Goal: Task Accomplishment & Management: Complete application form

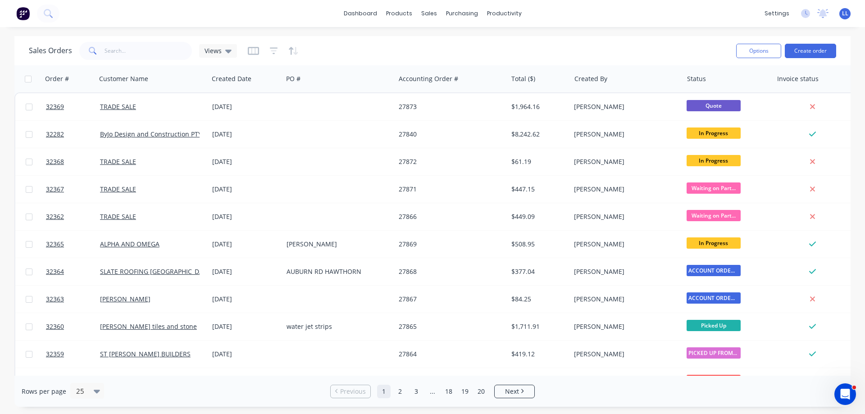
click at [23, 16] on img at bounding box center [23, 14] width 14 height 14
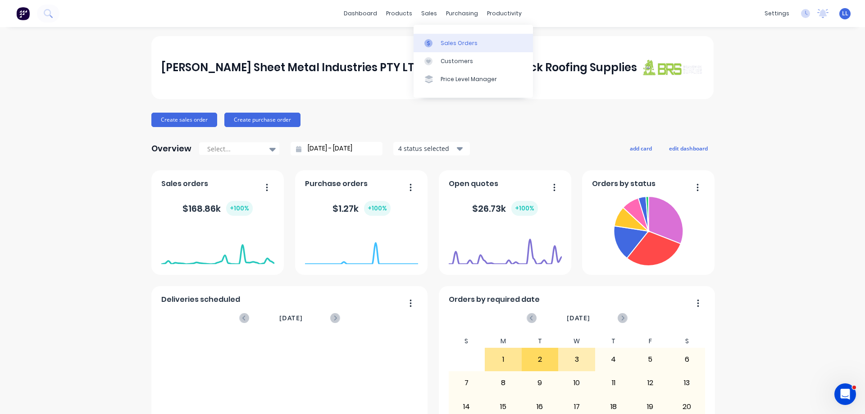
click at [452, 41] on div "Sales Orders" at bounding box center [458, 43] width 37 height 8
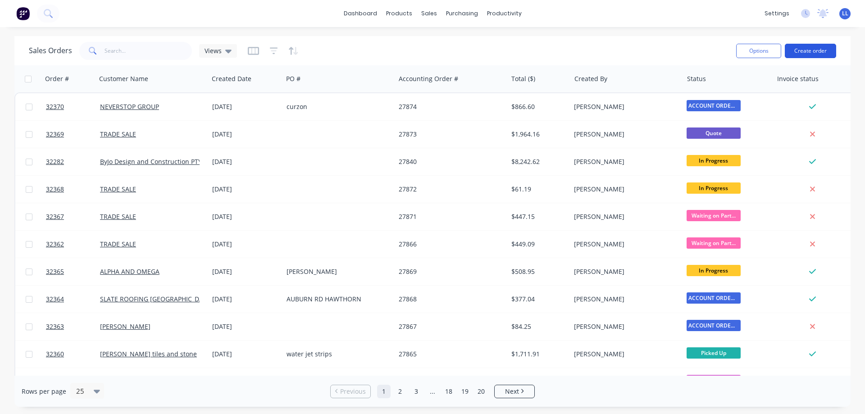
click at [809, 54] on button "Create order" at bounding box center [810, 51] width 51 height 14
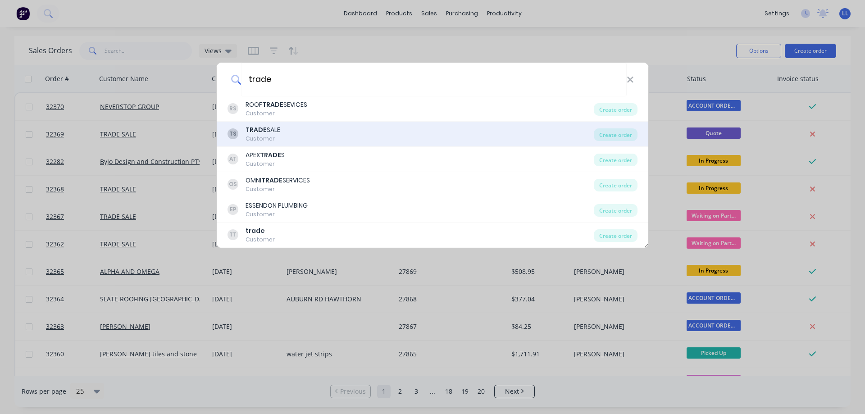
type input "trade"
click at [291, 136] on div "TS TRADE SALE Customer" at bounding box center [410, 134] width 366 height 18
